Goal: Task Accomplishment & Management: Use online tool/utility

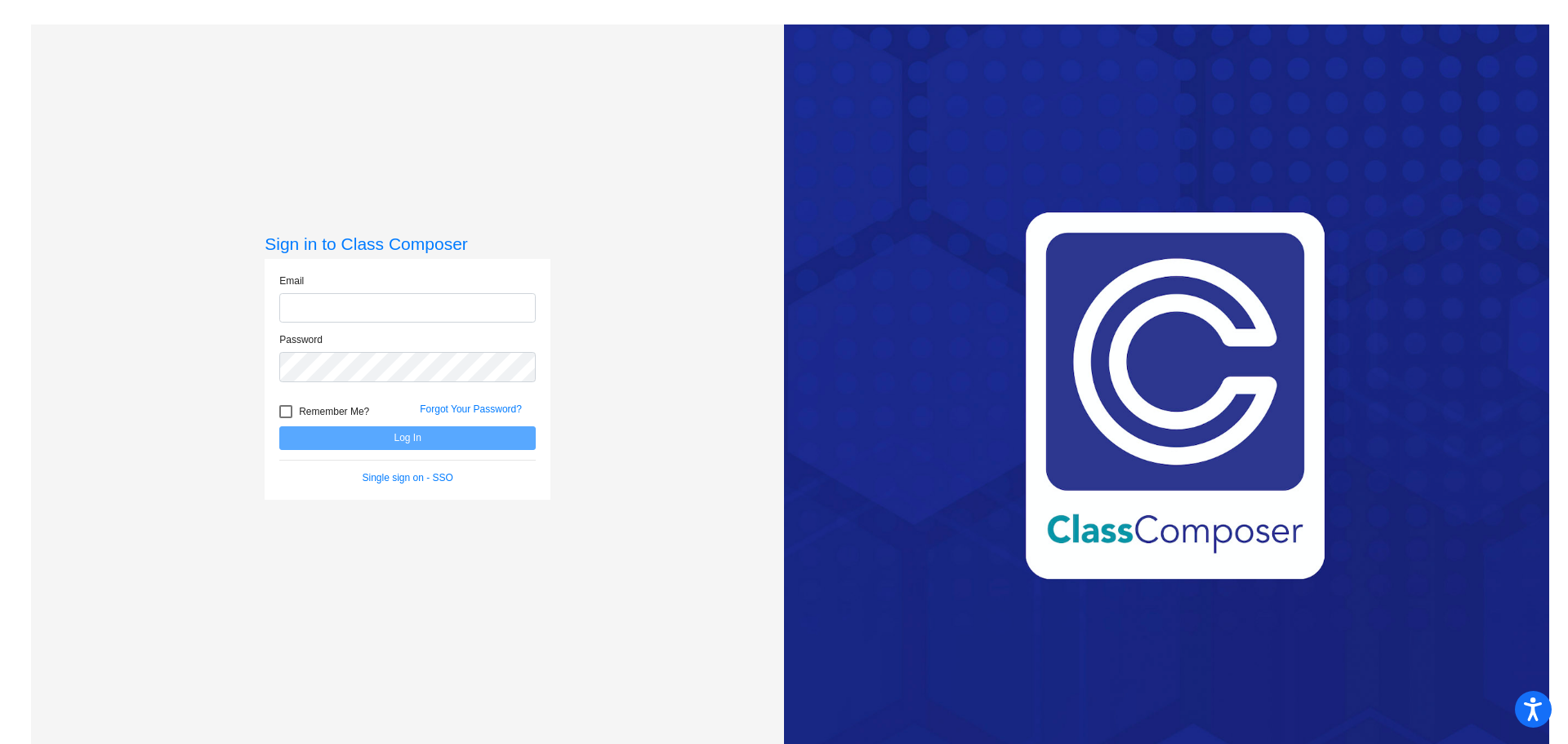
type input "[PERSON_NAME][EMAIL_ADDRESS][PERSON_NAME][DOMAIN_NAME]"
click at [406, 438] on button "Log In" at bounding box center [407, 437] width 256 height 23
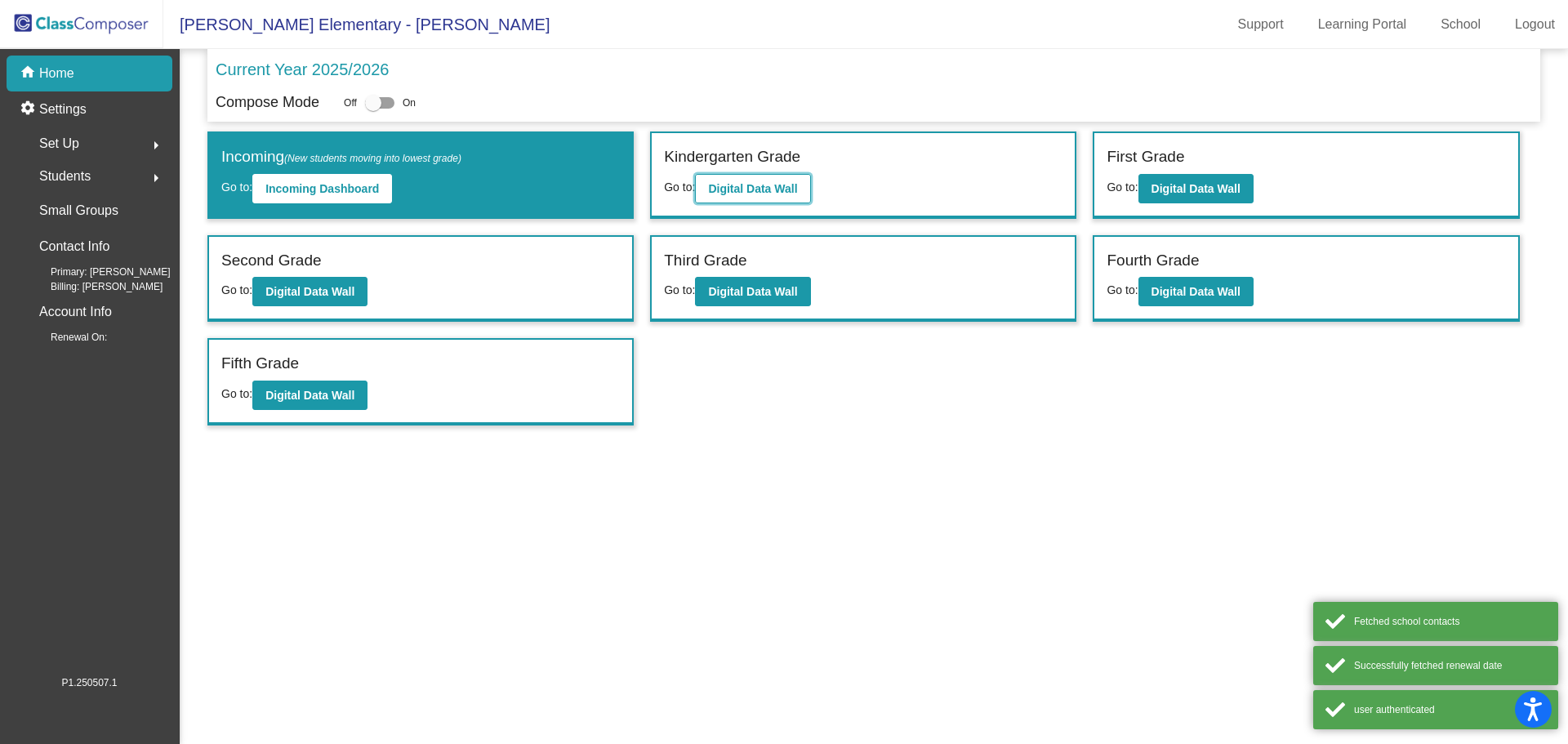
click at [773, 184] on b "Digital Data Wall" at bounding box center [753, 188] width 89 height 13
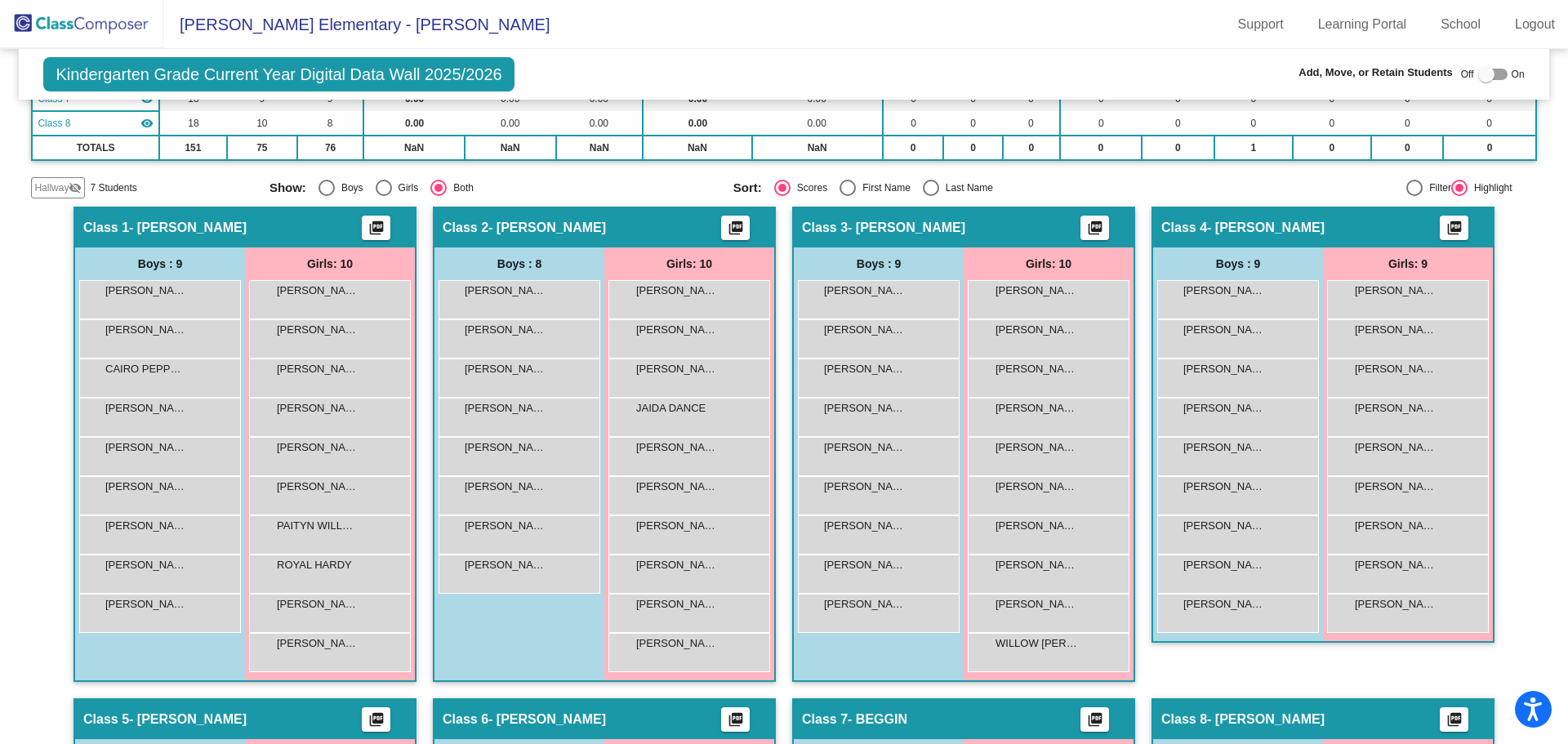
scroll to position [326, 0]
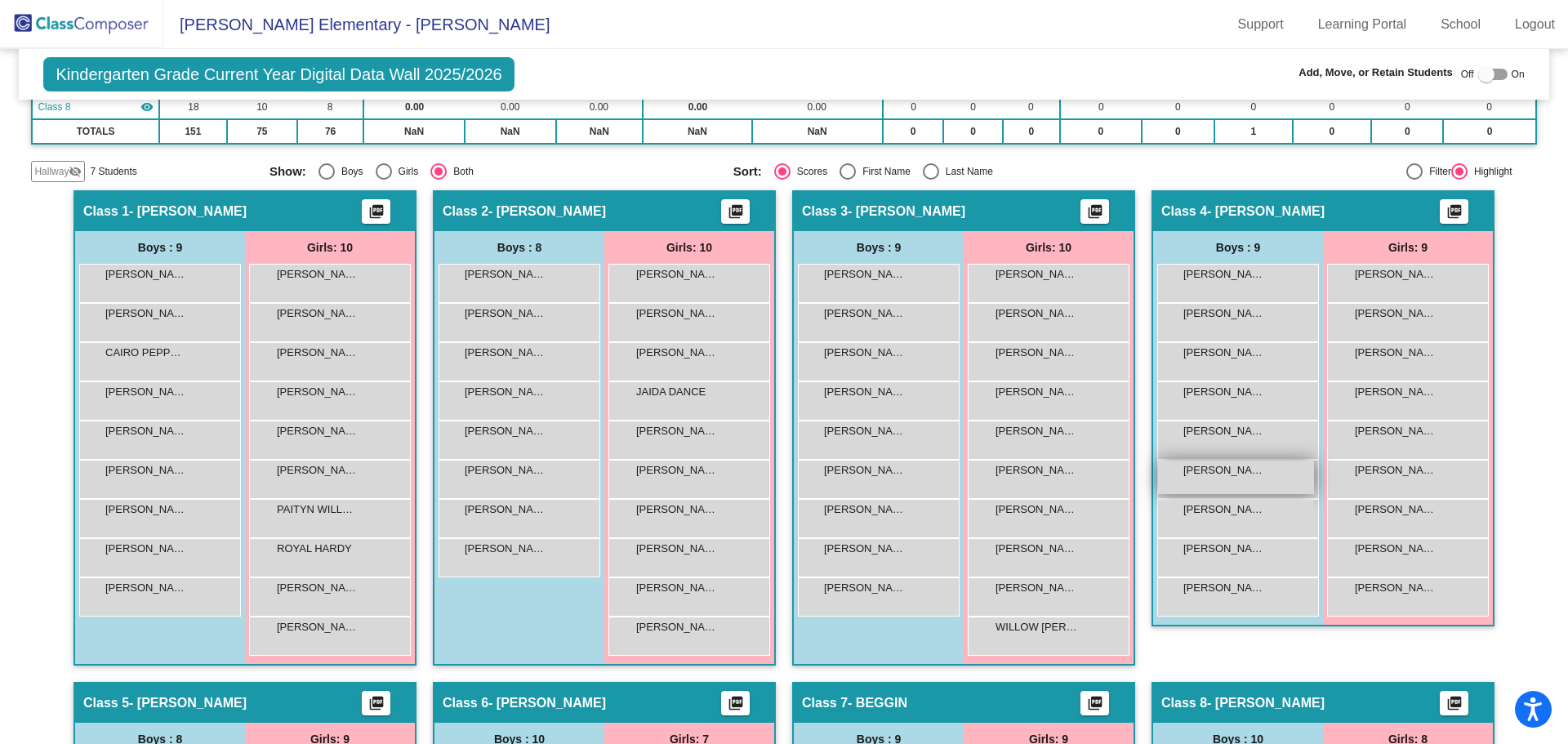
click at [1220, 474] on span "[PERSON_NAME]" at bounding box center [1225, 471] width 82 height 17
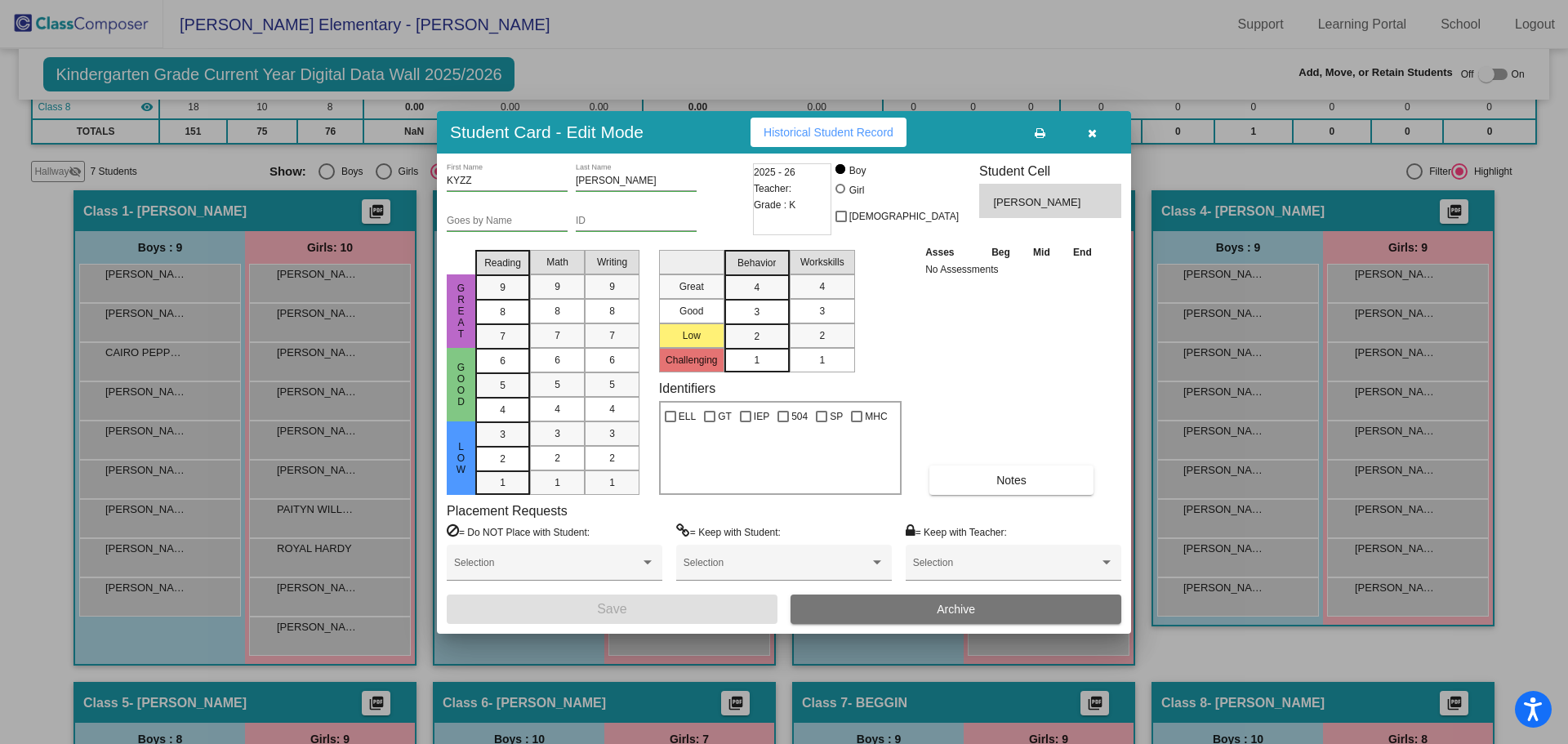
click at [1092, 133] on icon "button" at bounding box center [1093, 133] width 9 height 11
